Goal: Transaction & Acquisition: Obtain resource

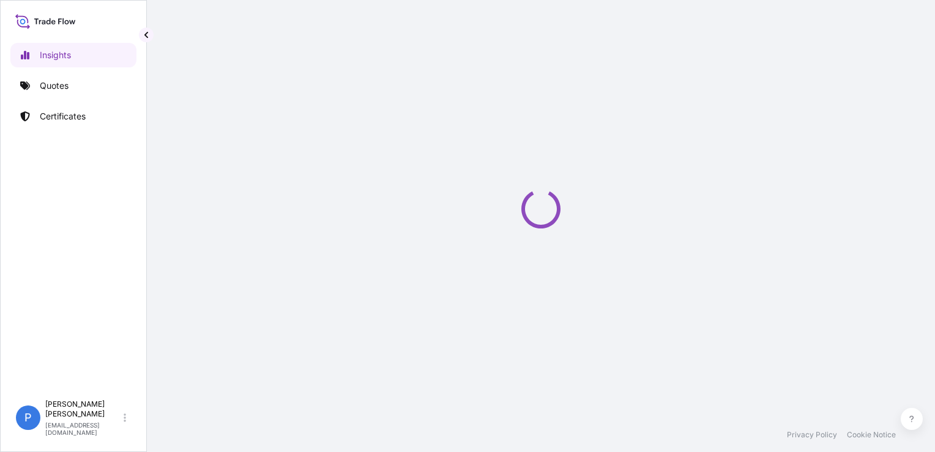
select select "2025"
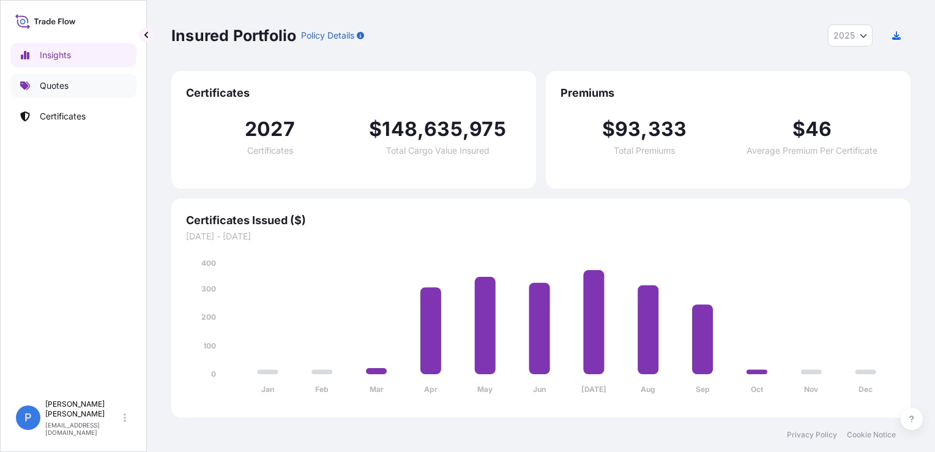
click at [121, 92] on link "Quotes" at bounding box center [73, 85] width 126 height 24
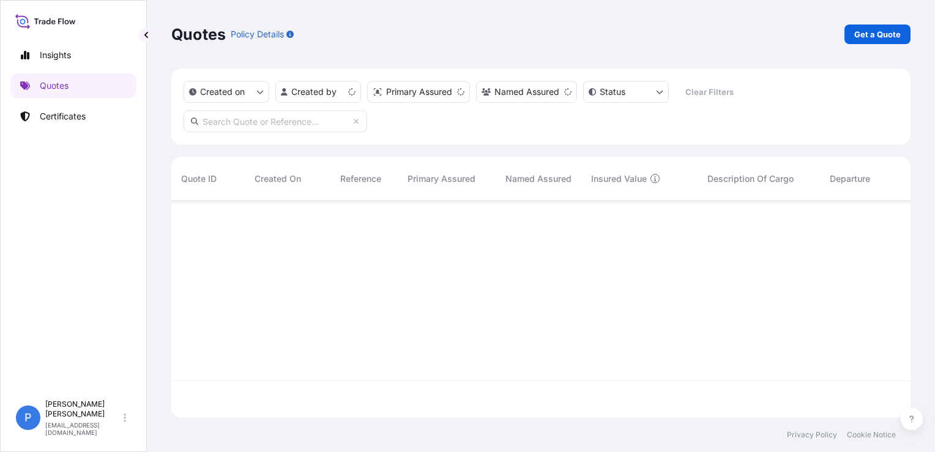
scroll to position [214, 729]
click at [889, 32] on p "Get a Quote" at bounding box center [877, 34] width 46 height 12
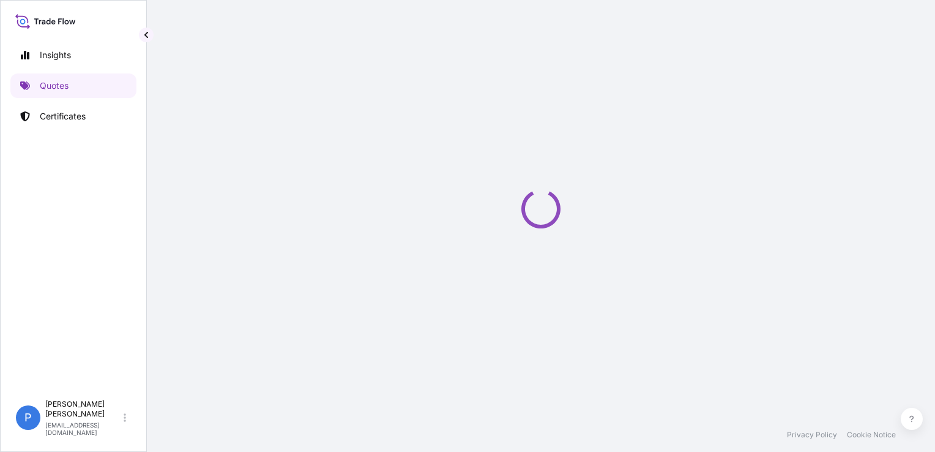
select select "Sea"
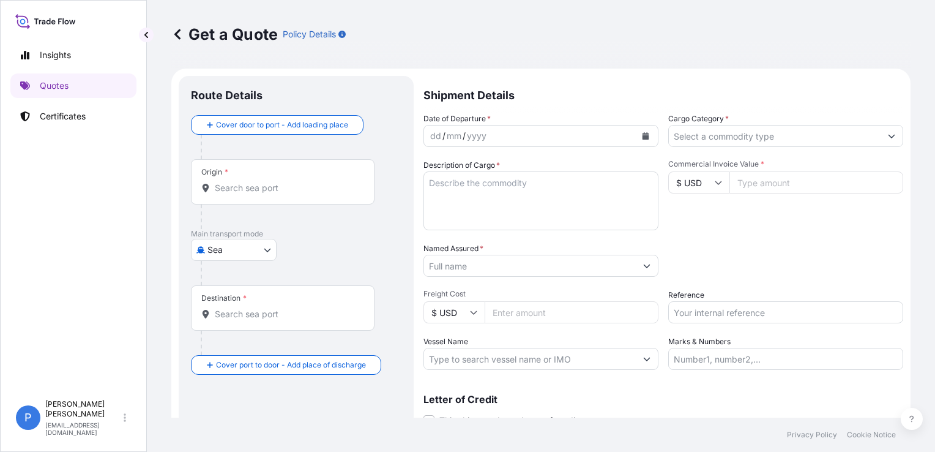
scroll to position [20, 0]
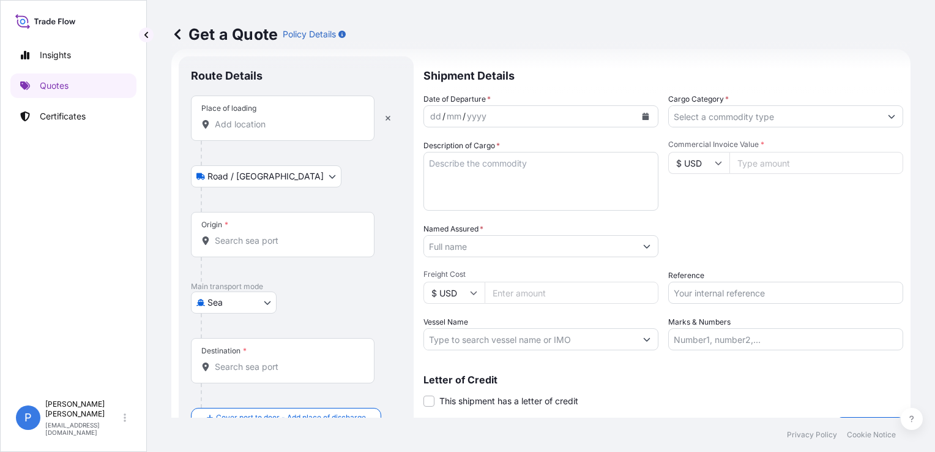
click at [263, 126] on input "Place of loading" at bounding box center [287, 124] width 144 height 12
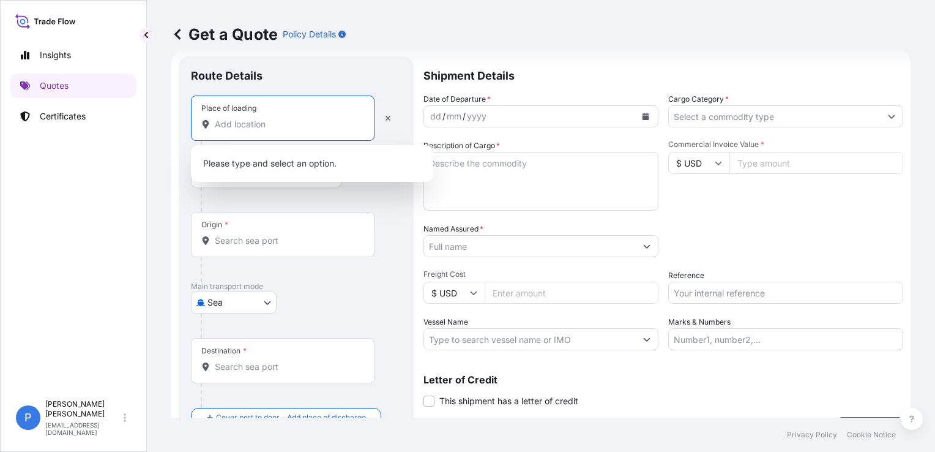
paste input "STARA BUKOWKA"
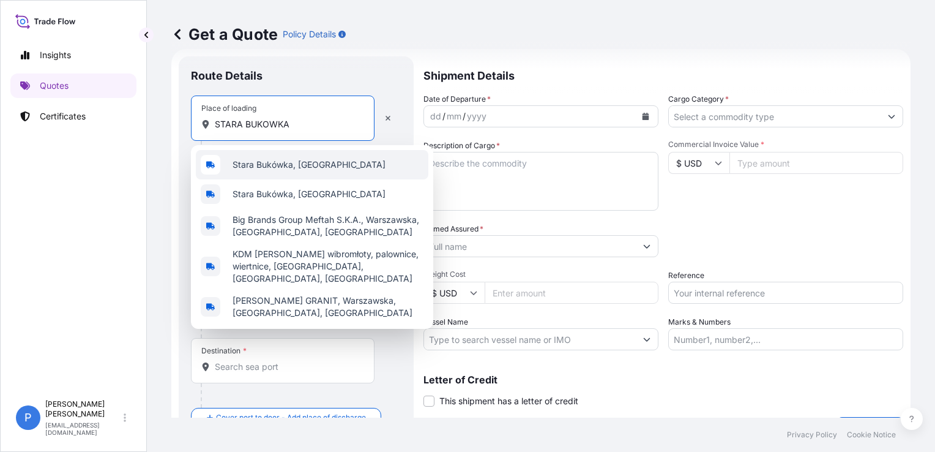
click at [275, 158] on span "Stara Bukówka, [GEOGRAPHIC_DATA]" at bounding box center [308, 164] width 153 height 12
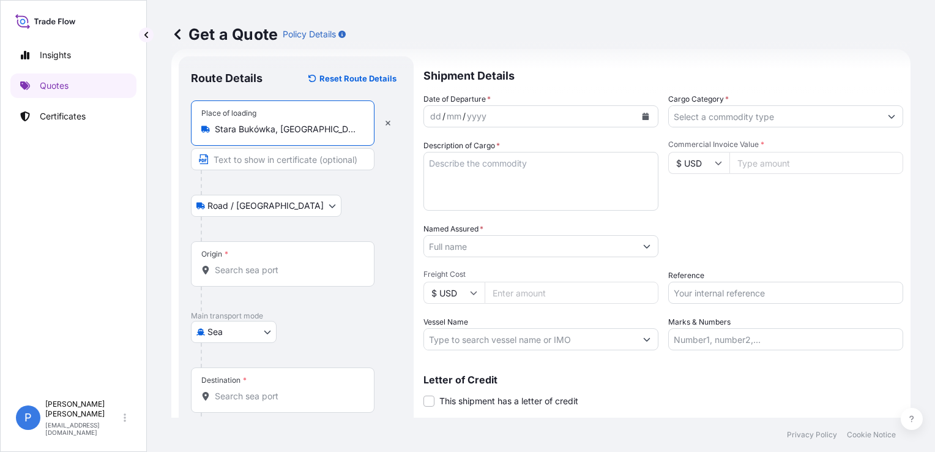
type input "Stara Bukówka, [GEOGRAPHIC_DATA]"
click at [269, 273] on input "Origin *" at bounding box center [287, 270] width 144 height 12
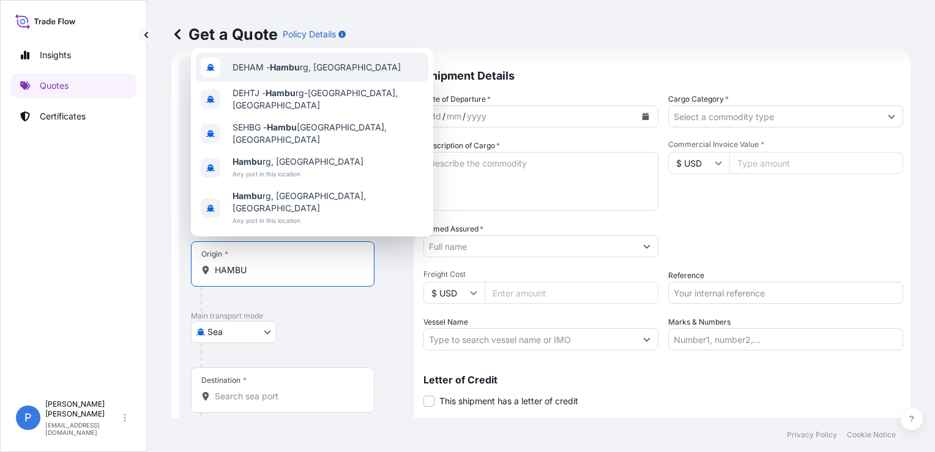
click at [321, 73] on span "DEHAM - Hambu rg, [GEOGRAPHIC_DATA]" at bounding box center [316, 67] width 168 height 12
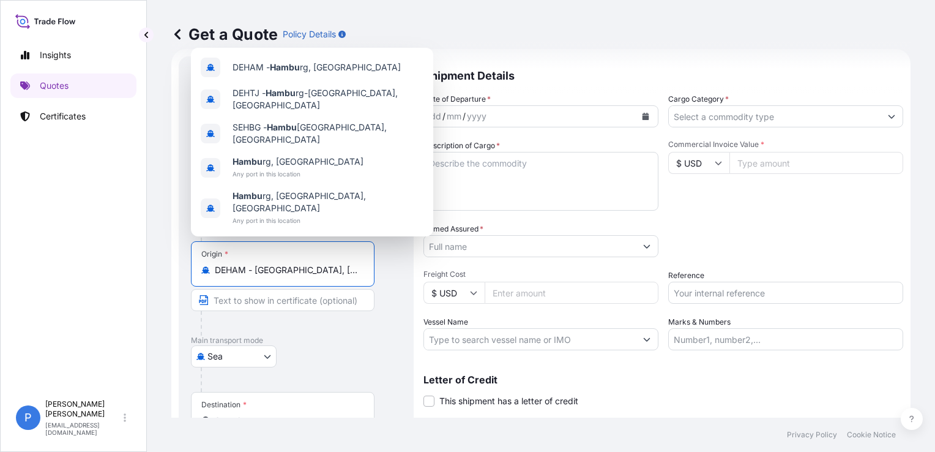
type input "DEHAM - [GEOGRAPHIC_DATA], [GEOGRAPHIC_DATA]"
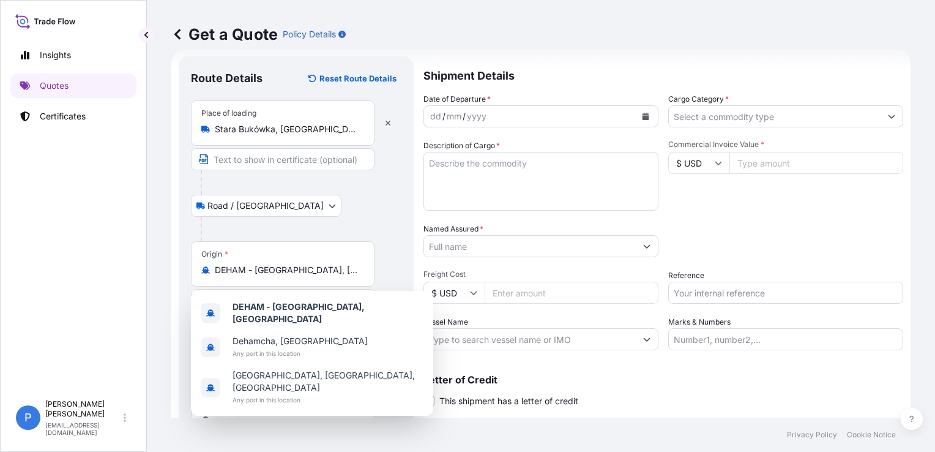
click at [154, 262] on div "Get a Quote Policy Details Route Details Reset Route Details Place of loading […" at bounding box center [541, 208] width 788 height 417
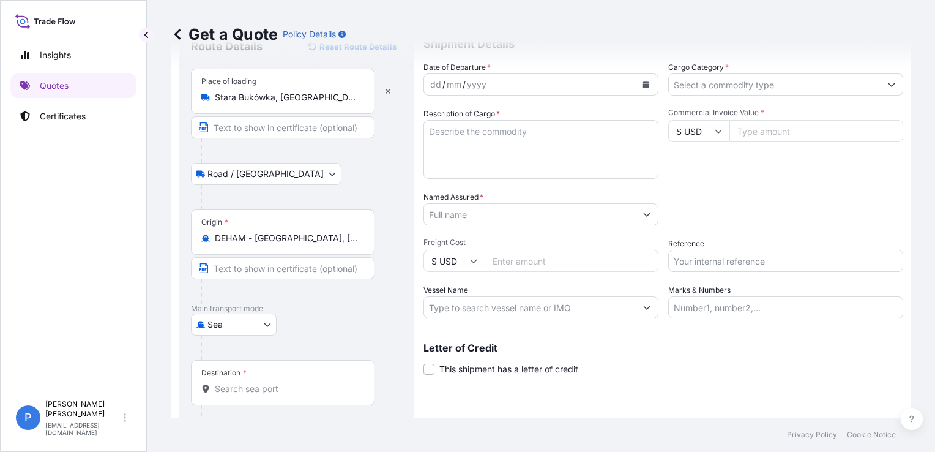
scroll to position [81, 0]
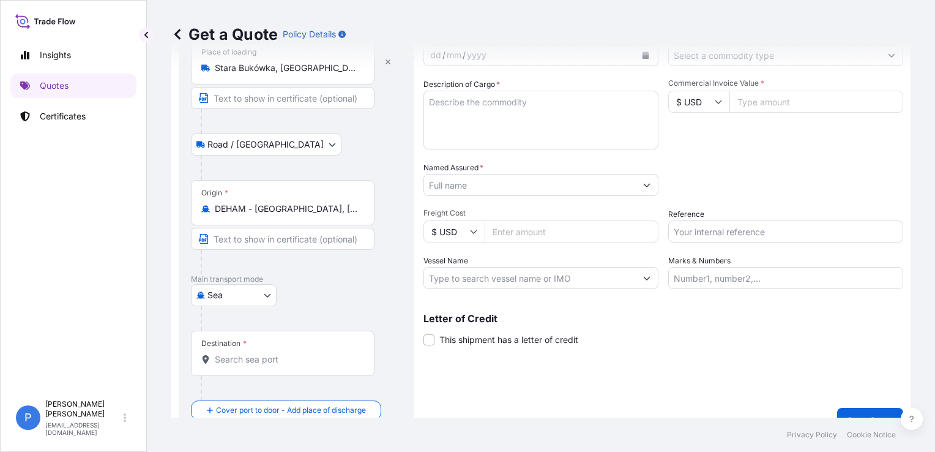
click at [228, 356] on input "Destination *" at bounding box center [287, 359] width 144 height 12
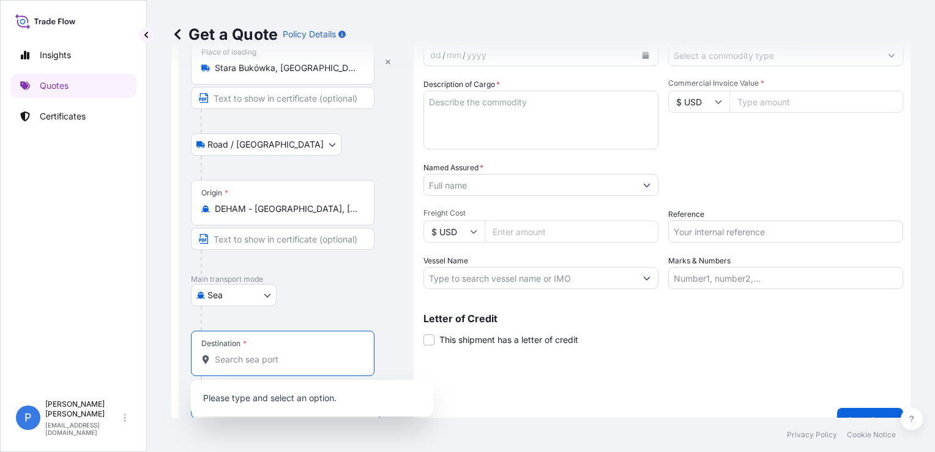
paste input "Manzanillo"
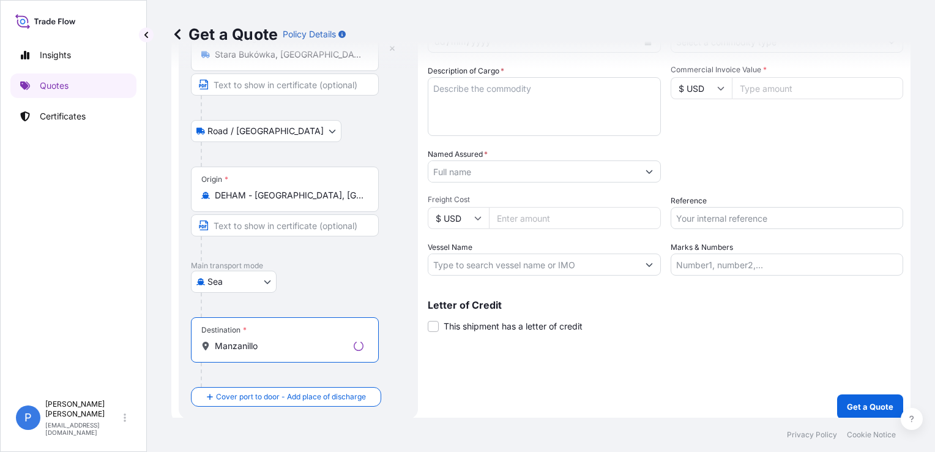
scroll to position [102, 0]
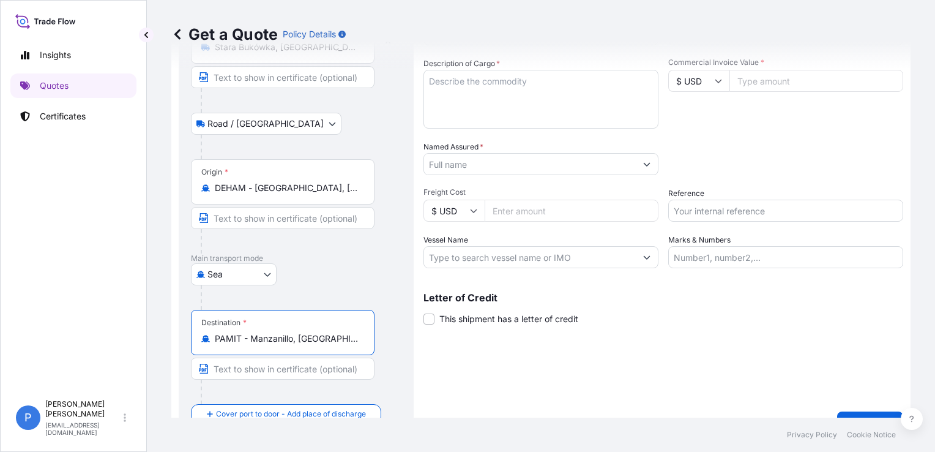
type input "PAMIT - Manzanillo, [GEOGRAPHIC_DATA]"
click at [477, 84] on textarea "Description of Cargo *" at bounding box center [540, 99] width 235 height 59
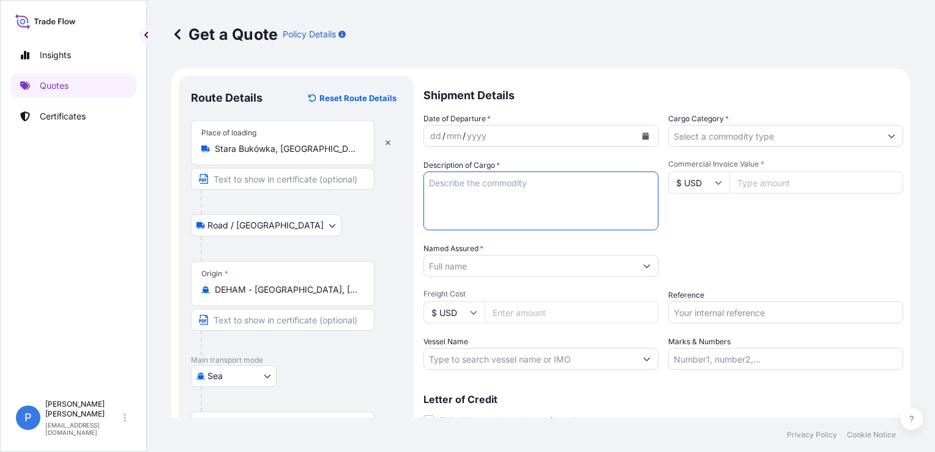
scroll to position [0, 0]
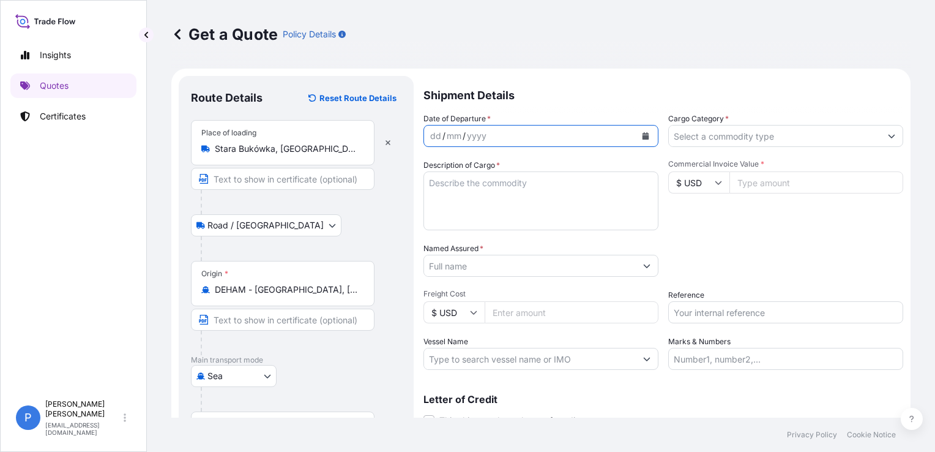
click at [645, 140] on button "Calendar" at bounding box center [646, 136] width 20 height 20
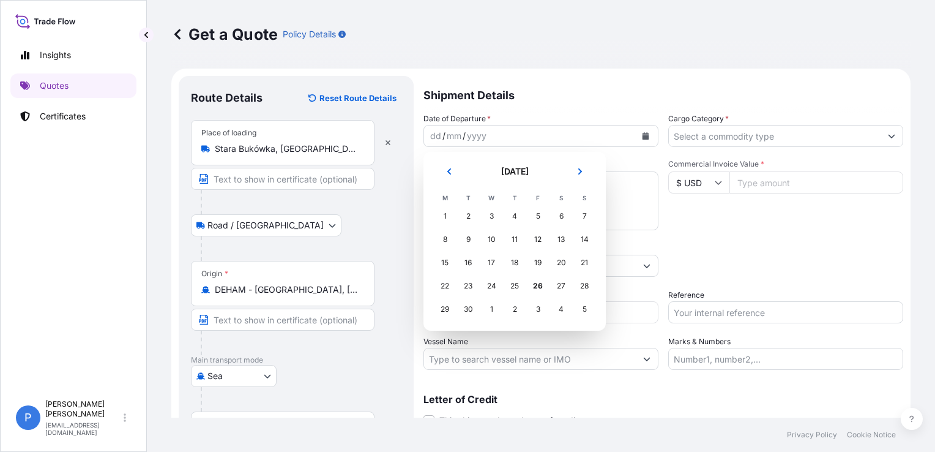
click at [526, 282] on td "25" at bounding box center [514, 285] width 23 height 23
click at [521, 283] on div "25" at bounding box center [515, 286] width 22 height 22
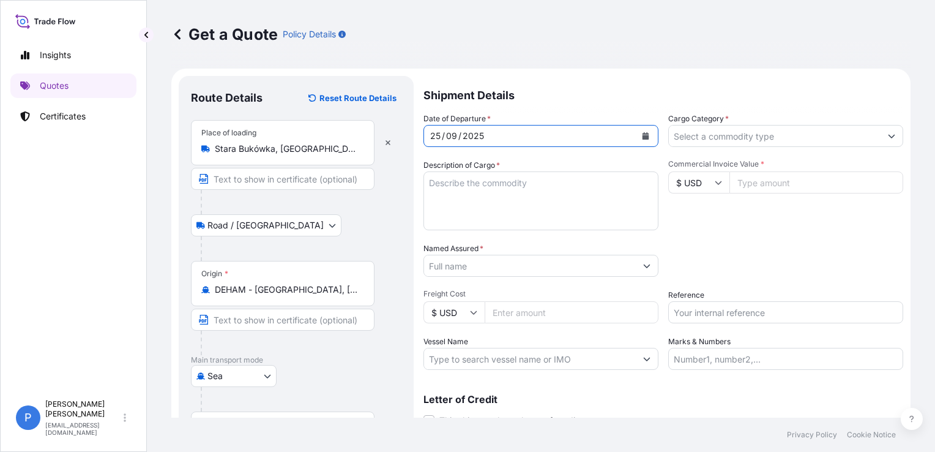
click at [507, 193] on textarea "Description of Cargo *" at bounding box center [540, 200] width 235 height 59
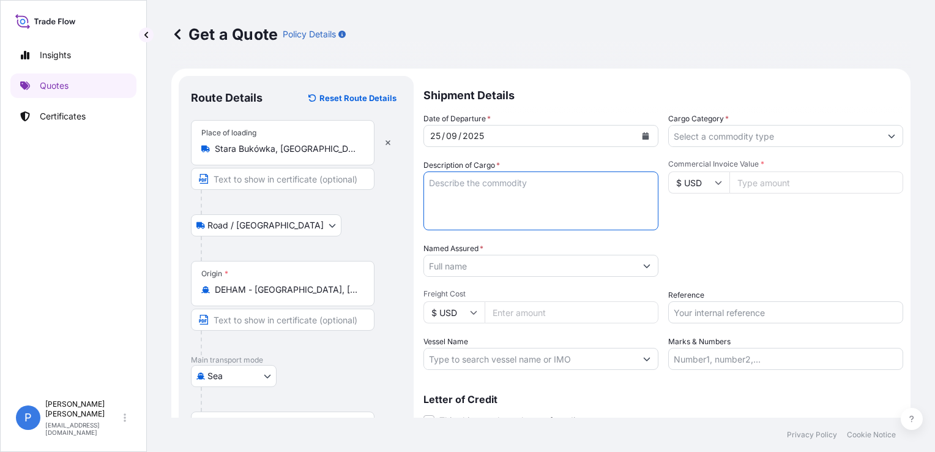
click at [529, 211] on textarea "Description of Cargo *" at bounding box center [540, 200] width 235 height 59
paste textarea "CONFECTIONERY PRODUCTS NET WEIGHT: 13251,77 KG"
click at [430, 184] on textarea "CONFECTIONERY PRODUCTS NET WEIGHT: 13251,77 KG" at bounding box center [540, 200] width 235 height 59
click at [437, 193] on textarea "CONFECTIONERY PRODUCTS NET WEIGHT: 13251,77 KG" at bounding box center [540, 200] width 235 height 59
paste textarea "OOLU6470631"
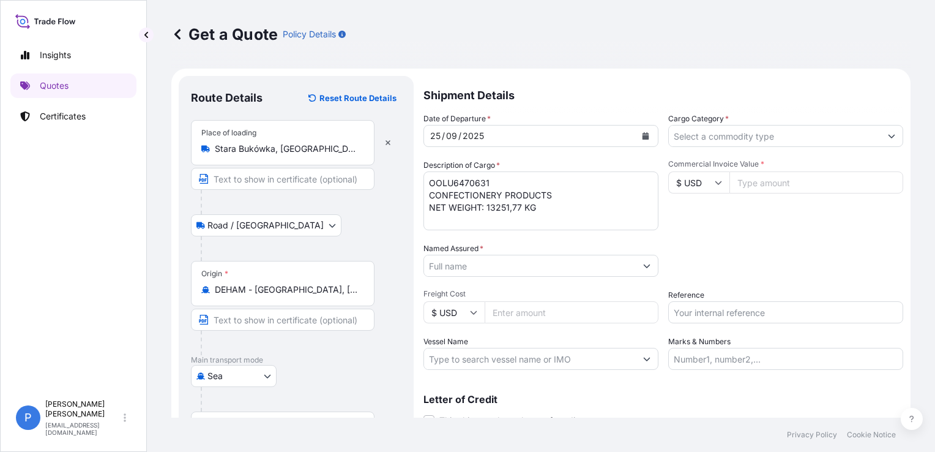
click at [579, 179] on textarea "OOLU6470631 CONFECTIONERY PRODUCTS NET WEIGHT: 13251,77 KG" at bounding box center [540, 200] width 235 height 59
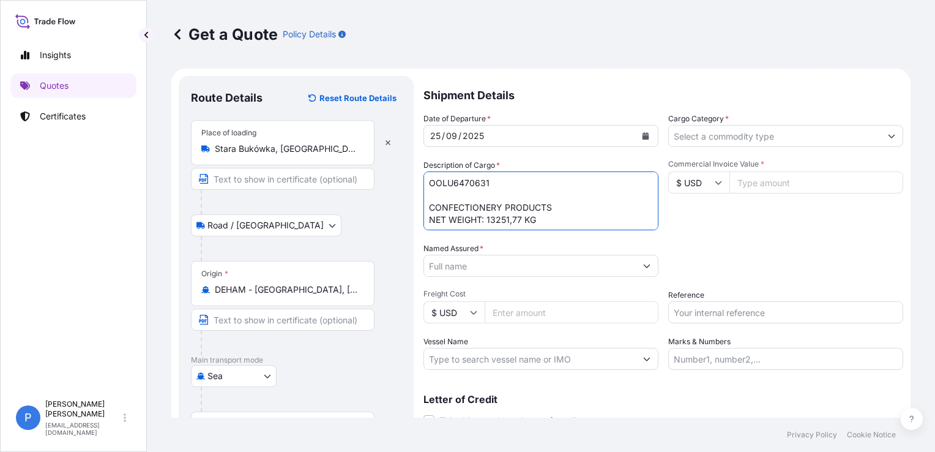
paste textarea "3760 BOXES"
click at [570, 219] on textarea "OOLU6470631 3760 BOXES CONFECTIONERY PRODUCTS NET WEIGHT: 13251,77 KG" at bounding box center [540, 200] width 235 height 59
paste textarea "GW 15254.5"
click at [499, 220] on textarea "OOLU6470631 3760 BOXES CONFECTIONERY PRODUCTS NET WEIGHT: 13251,77 KG GROSS WEI…" at bounding box center [540, 200] width 235 height 59
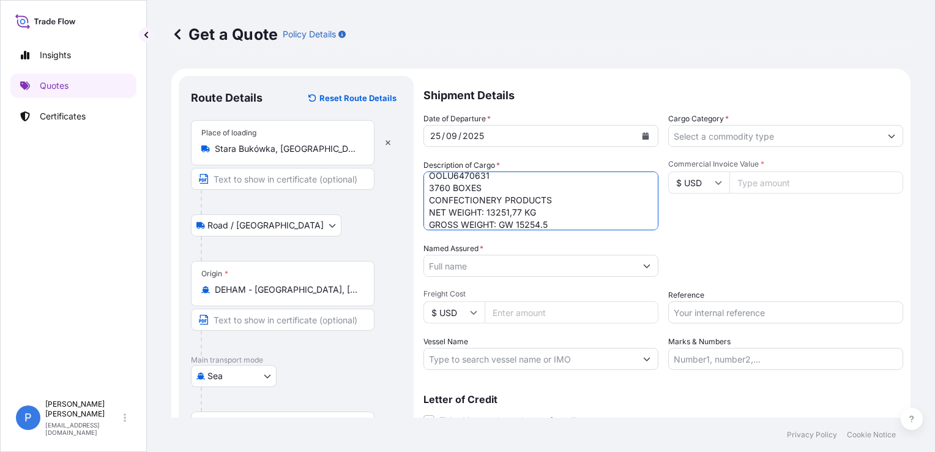
click at [505, 221] on textarea "OOLU6470631 3760 BOXES CONFECTIONERY PRODUCTS NET WEIGHT: 13251,77 KG GROSS WEI…" at bounding box center [540, 200] width 235 height 59
click at [507, 221] on textarea "OOLU6470631 3760 BOXES CONFECTIONERY PRODUCTS NET WEIGHT: 13251,77 KG GROSS WEI…" at bounding box center [540, 200] width 235 height 59
click at [524, 207] on textarea "OOLU6470631 3760 BOXES CONFECTIONERY PRODUCTS NET WEIGHT: 13251,77 KG GROSS WEI…" at bounding box center [540, 200] width 235 height 59
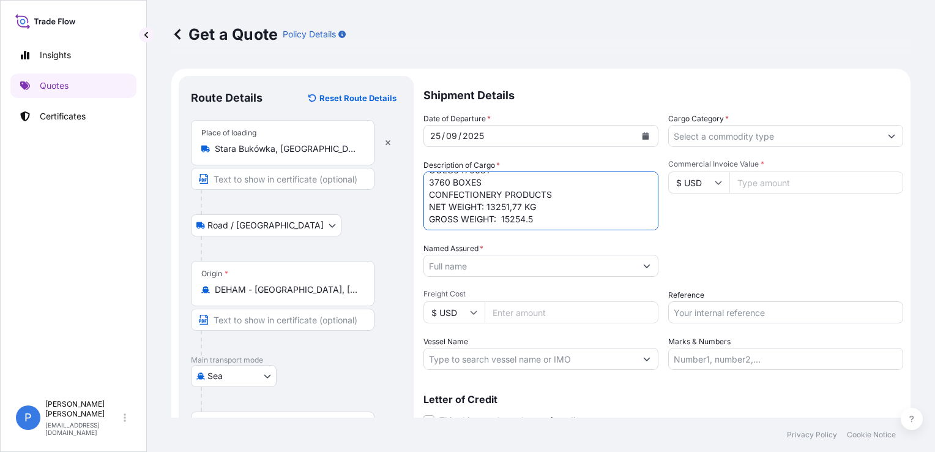
click at [547, 218] on textarea "OOLU6470631 3760 BOXES CONFECTIONERY PRODUCTS NET WEIGHT: 13251,77 KG GROSS WEI…" at bounding box center [540, 200] width 235 height 59
paste textarea "KG"
type textarea "OOLU6470631 3760 BOXES CONFECTIONERY PRODUCTS NET WEIGHT: 13251,77 KG GROSS WEI…"
click at [461, 263] on input "Named Assured *" at bounding box center [530, 266] width 212 height 22
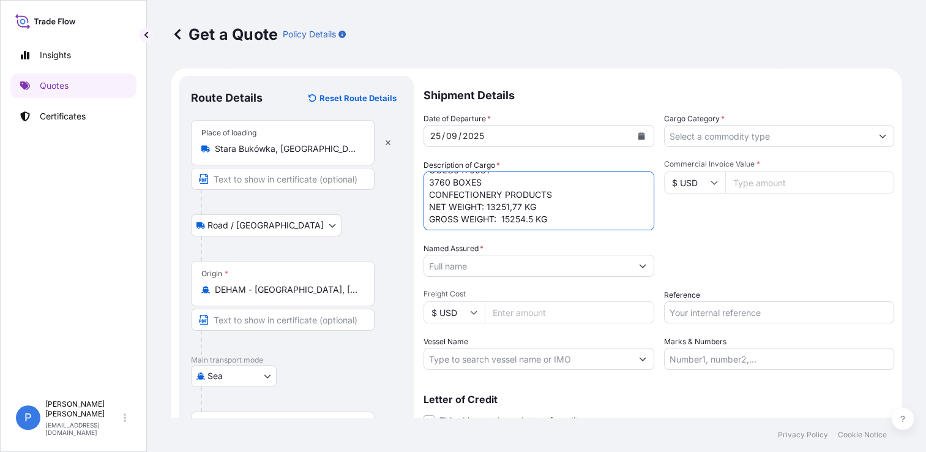
paste input "LA FRONTERA DUTY FREE SA"
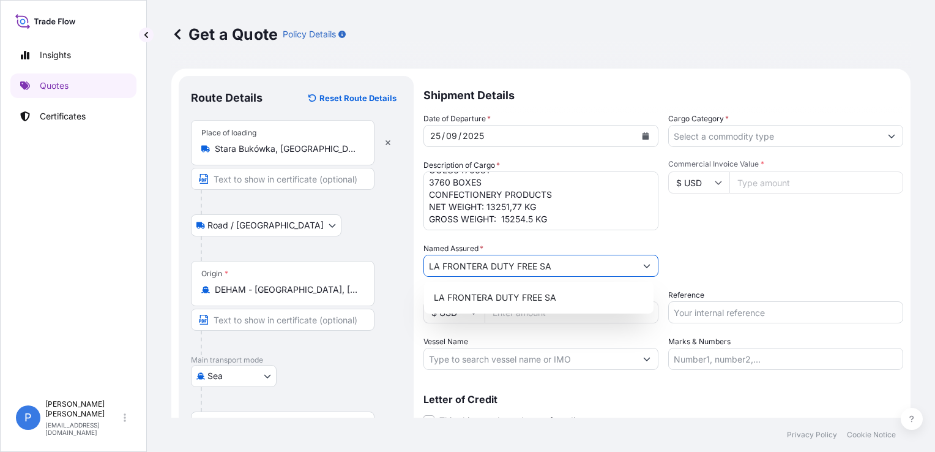
click at [499, 294] on span "LA FRONTERA DUTY FREE SA" at bounding box center [495, 297] width 122 height 12
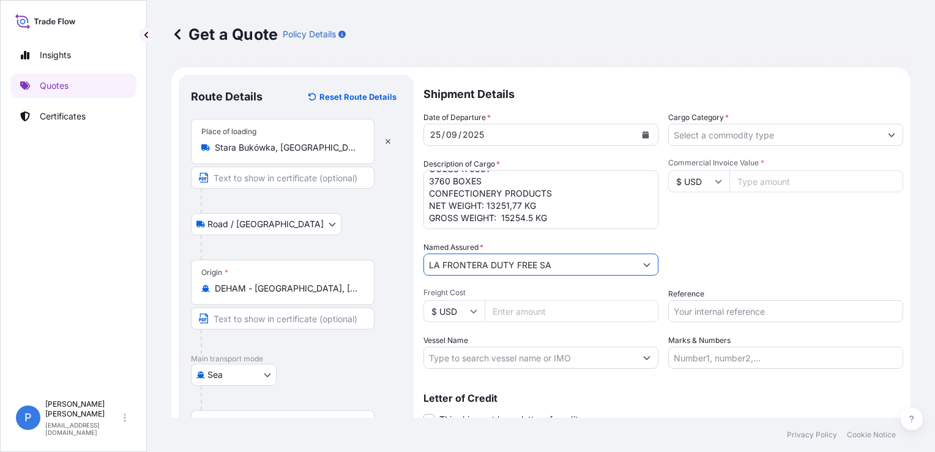
scroll to position [0, 0]
type input "LA FRONTERA DUTY FREE SA"
click at [749, 140] on input "Cargo Category *" at bounding box center [775, 136] width 212 height 22
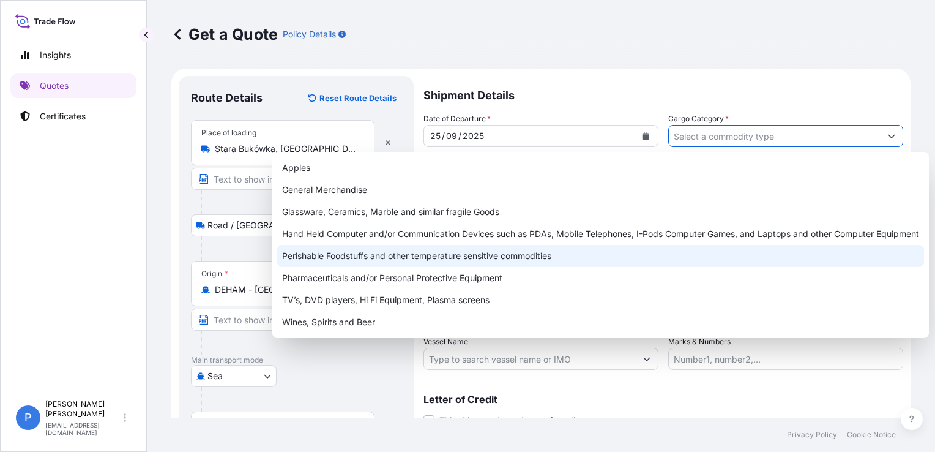
click at [502, 259] on div "Perishable Foodstuffs and other temperature sensitive commodities" at bounding box center [600, 256] width 647 height 22
type input "Perishable Foodstuffs and other temperature sensitive commodities"
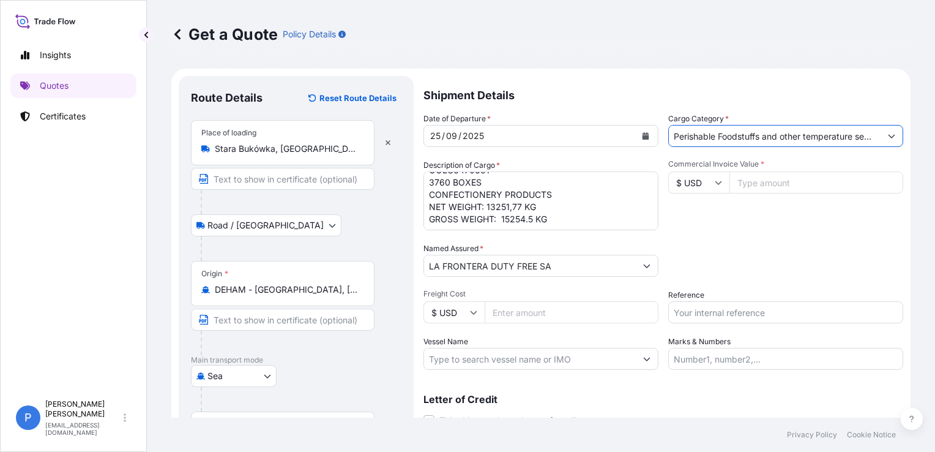
click at [795, 226] on div "Commercial Invoice Value * $ USD" at bounding box center [785, 194] width 235 height 71
click at [776, 192] on input "Commercial Invoice Value *" at bounding box center [816, 182] width 174 height 22
type input "116001.57"
click at [753, 221] on div "Commercial Invoice Value * $ USD 116001.57" at bounding box center [785, 194] width 235 height 71
click at [715, 319] on input "Reference" at bounding box center [785, 312] width 235 height 22
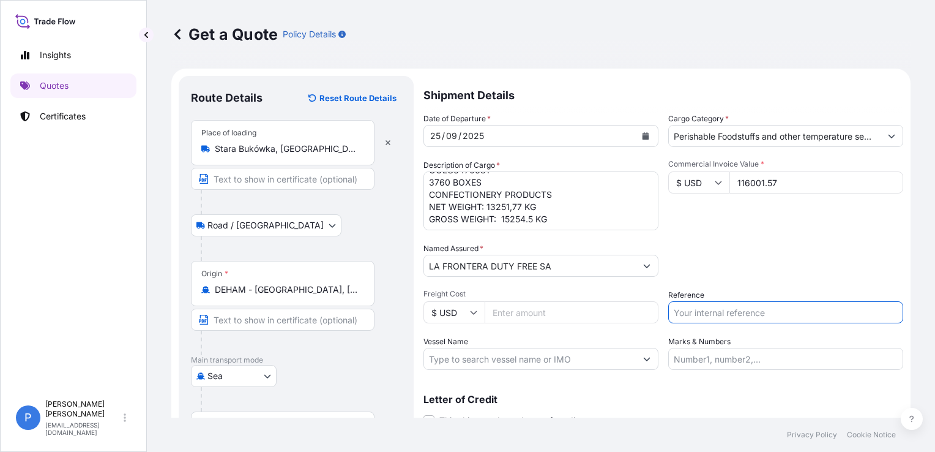
paste input "S02058433"
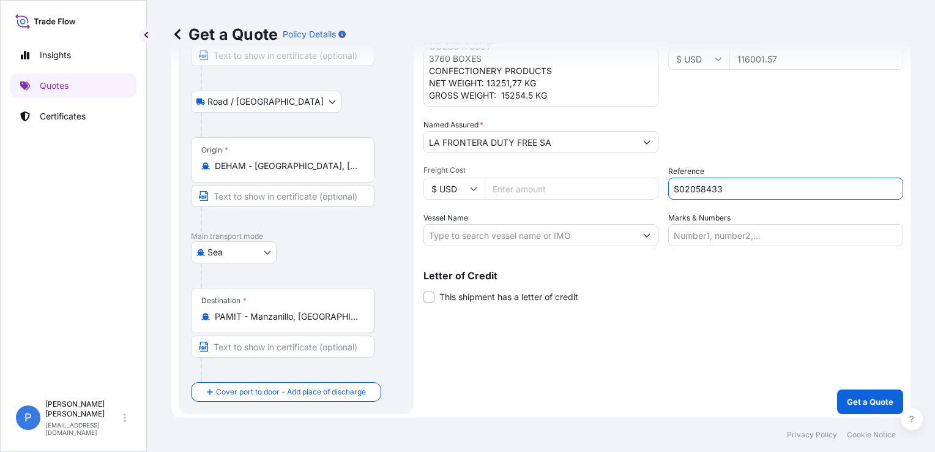
scroll to position [126, 0]
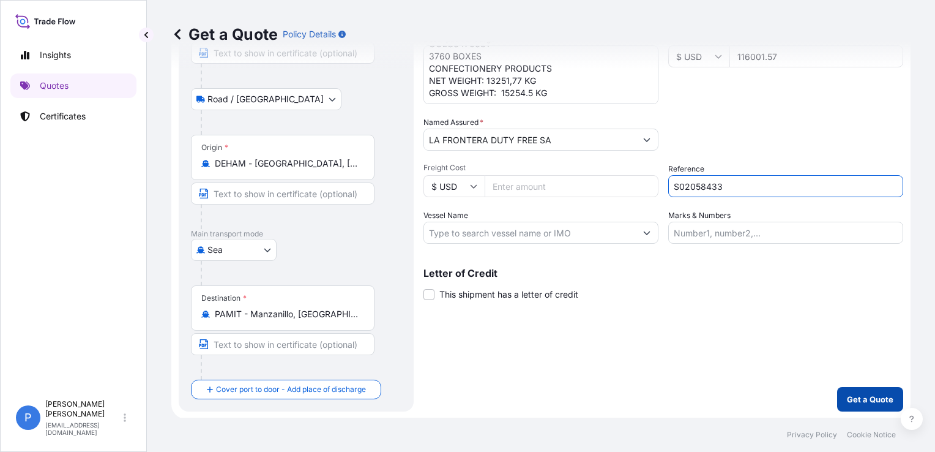
type input "S02058433"
click at [861, 398] on p "Get a Quote" at bounding box center [870, 399] width 46 height 12
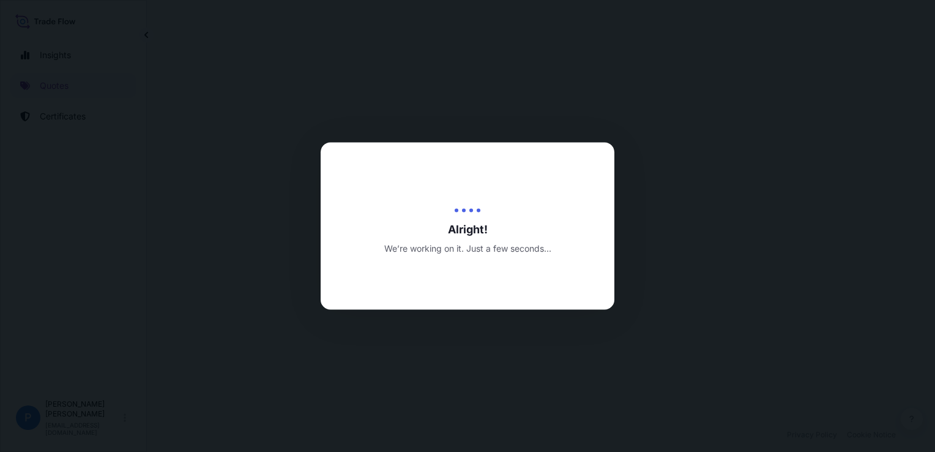
select select "Road / [GEOGRAPHIC_DATA]"
select select "Sea"
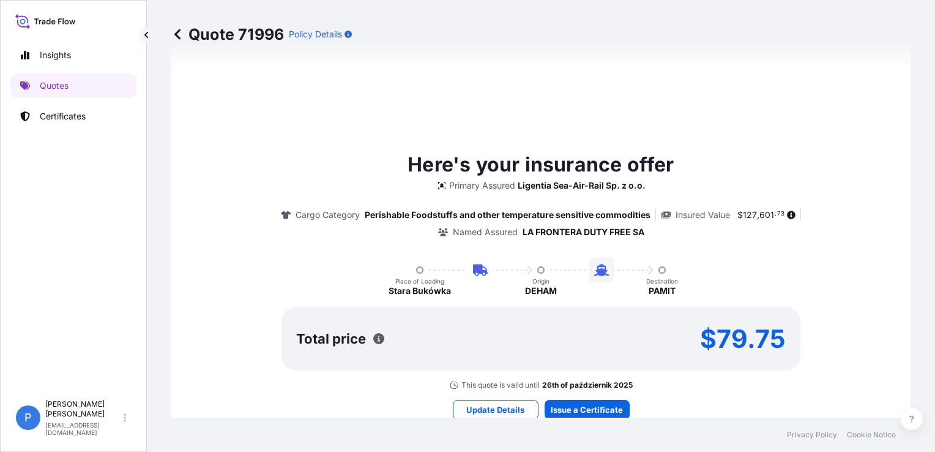
scroll to position [673, 0]
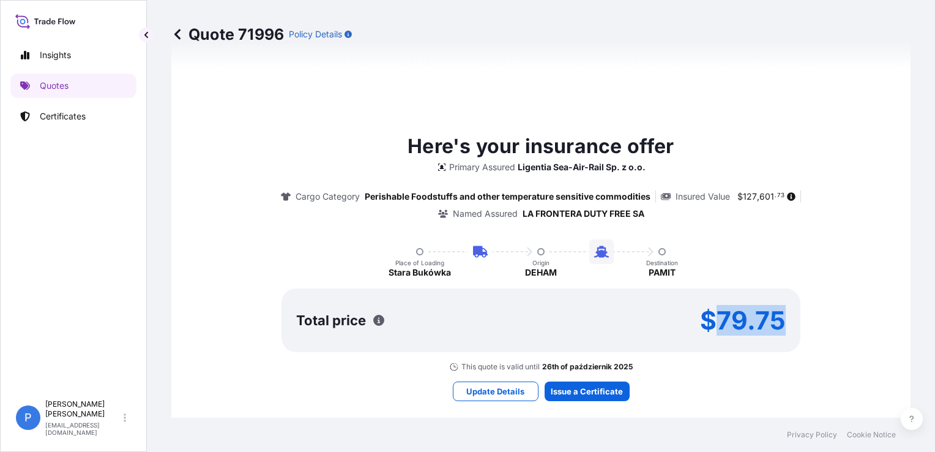
drag, startPoint x: 718, startPoint y: 321, endPoint x: 792, endPoint y: 314, distance: 74.3
click at [792, 314] on div "Total price $79.75" at bounding box center [540, 320] width 519 height 64
copy p "79.75"
drag, startPoint x: 737, startPoint y: 196, endPoint x: 778, endPoint y: 196, distance: 40.4
click at [778, 196] on span "$ 127 , 601 . 73" at bounding box center [760, 196] width 47 height 9
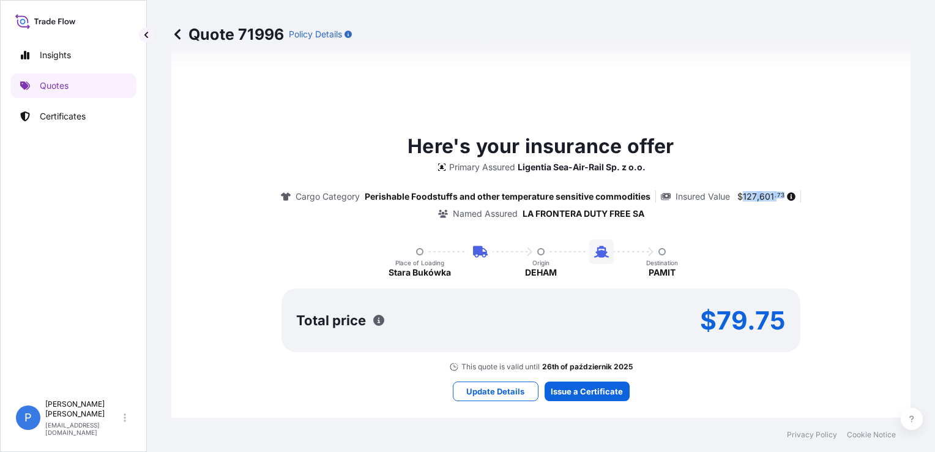
copy span "127 , 601 . 73"
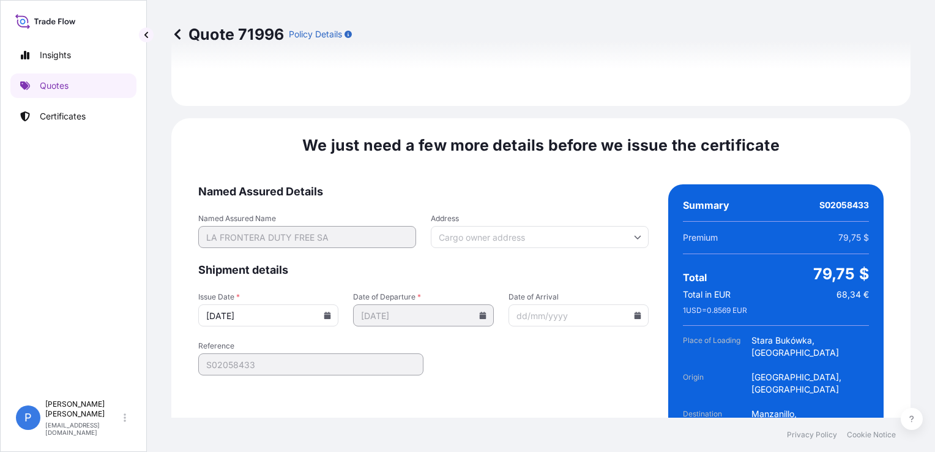
scroll to position [1623, 0]
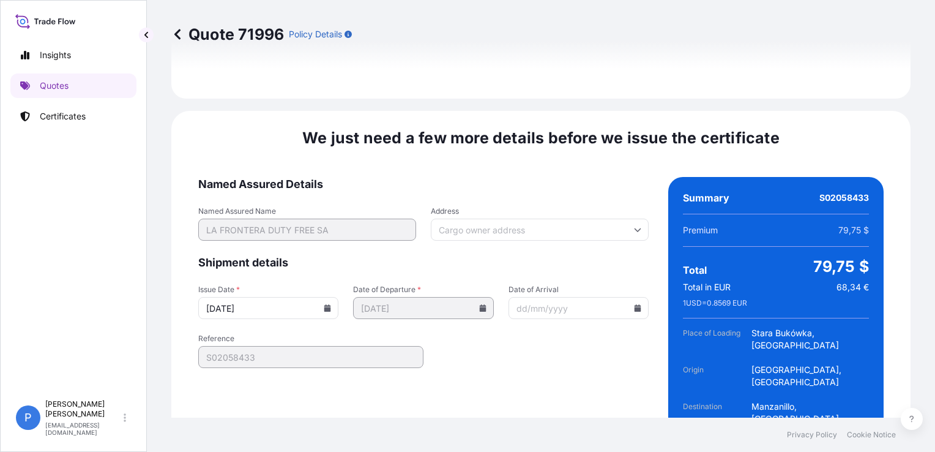
click at [325, 304] on icon at bounding box center [327, 307] width 7 height 7
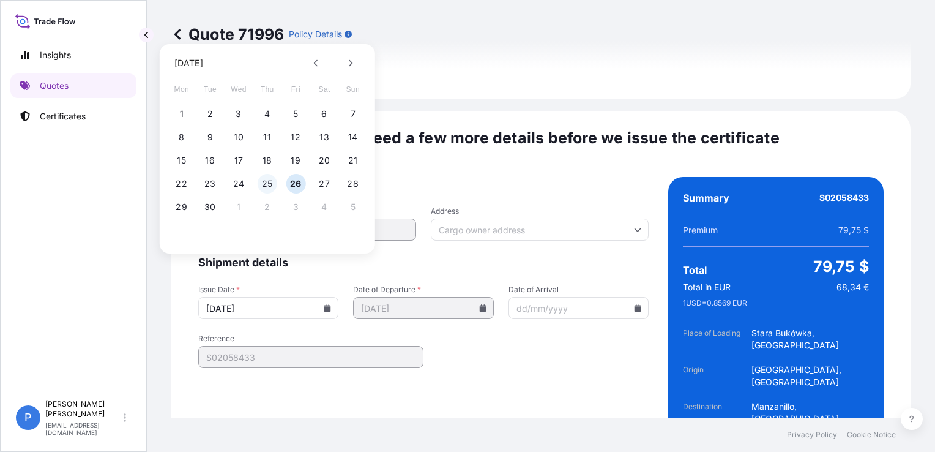
click at [261, 184] on button "25" at bounding box center [268, 184] width 20 height 20
type input "[DATE]"
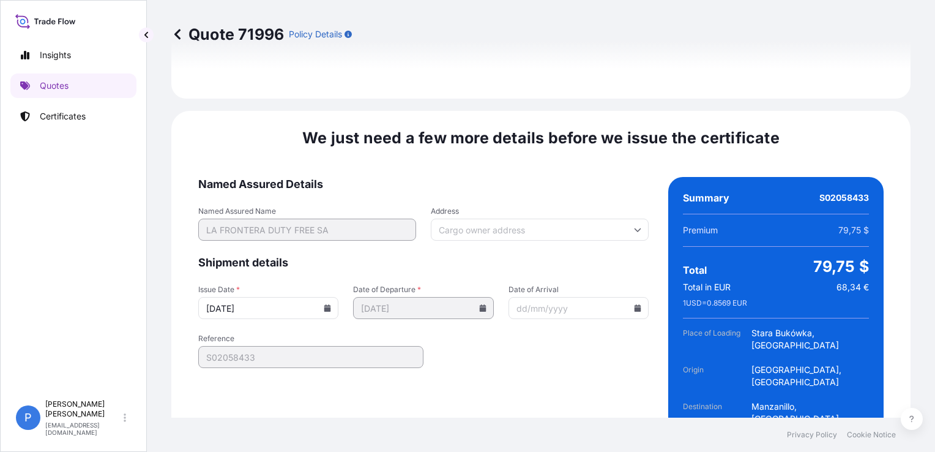
drag, startPoint x: 521, startPoint y: 360, endPoint x: 561, endPoint y: 379, distance: 44.1
click at [522, 360] on form "Named Assured Details Named Assured Name LA FRONTERA DUTY FREE SA Address Shipm…" at bounding box center [423, 326] width 450 height 299
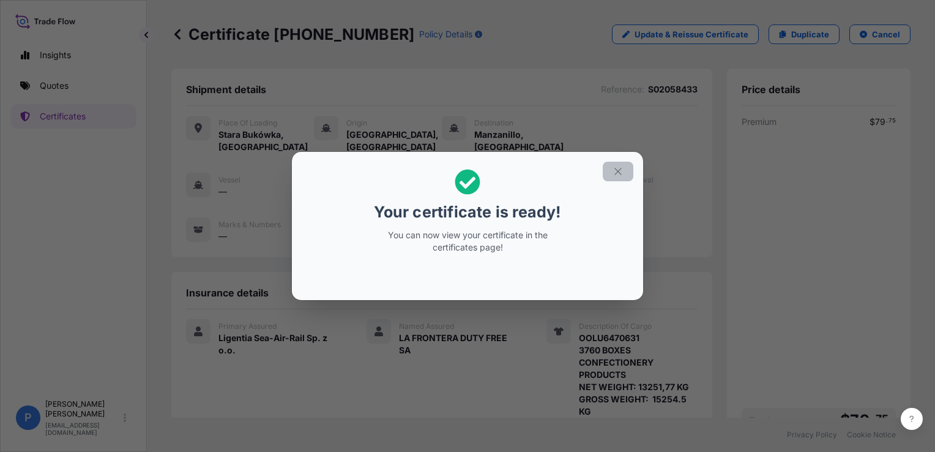
click at [617, 167] on icon "button" at bounding box center [617, 171] width 11 height 11
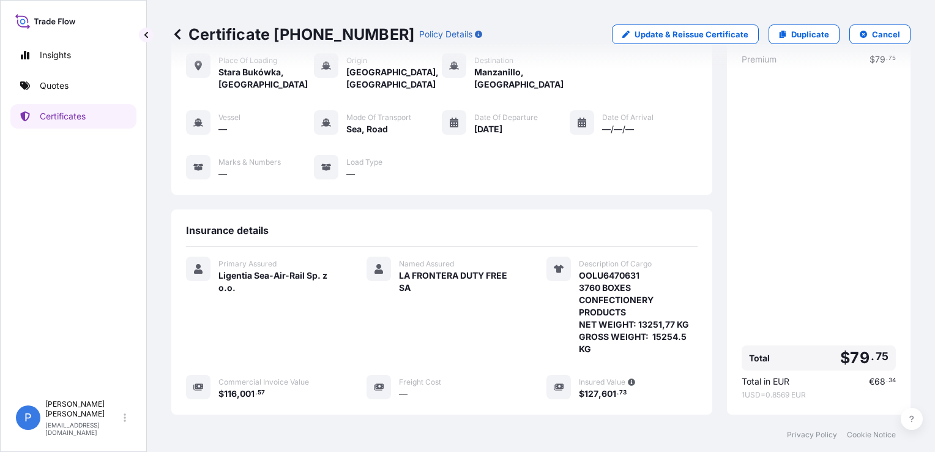
scroll to position [238, 0]
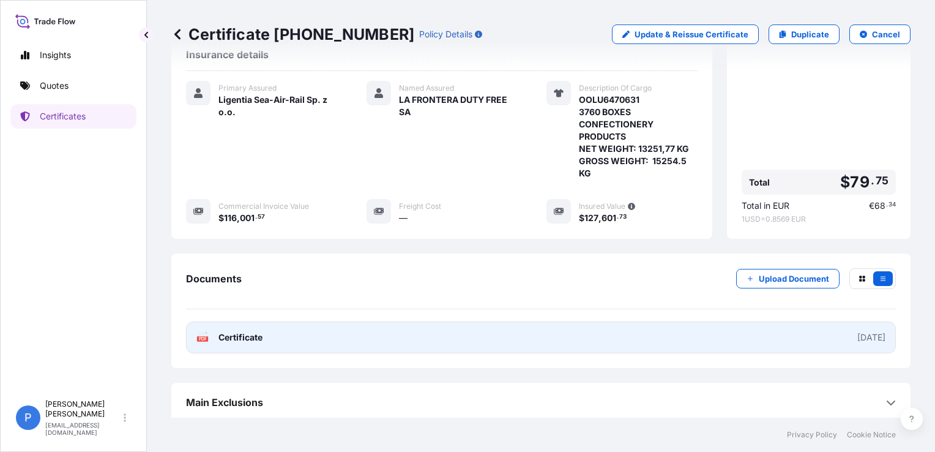
click at [738, 335] on link "PDF Certificate [DATE]" at bounding box center [541, 337] width 710 height 32
